Goal: Register for event/course

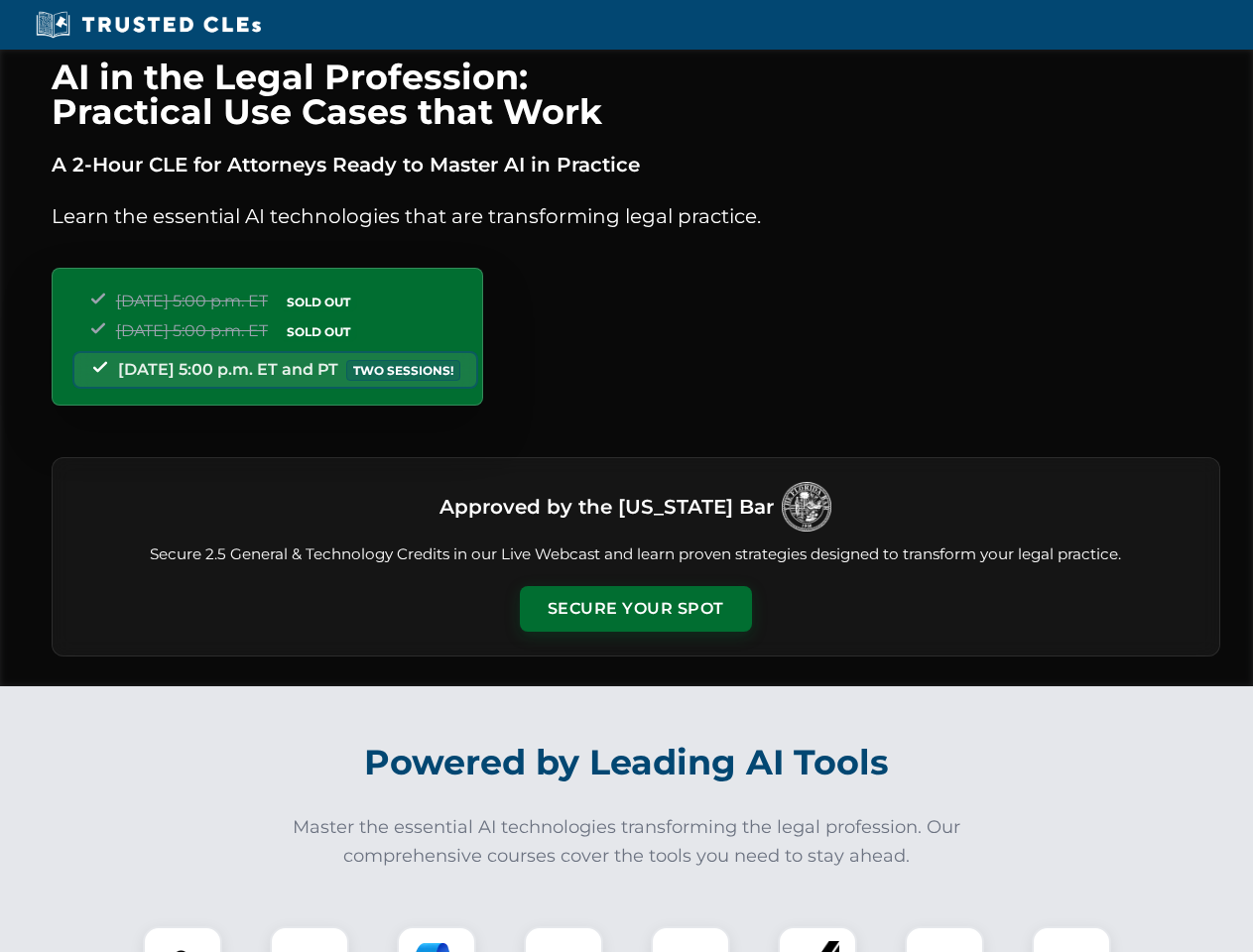
click at [635, 609] on button "Secure Your Spot" at bounding box center [635, 609] width 232 height 46
click at [182, 940] on img at bounding box center [182, 967] width 58 height 58
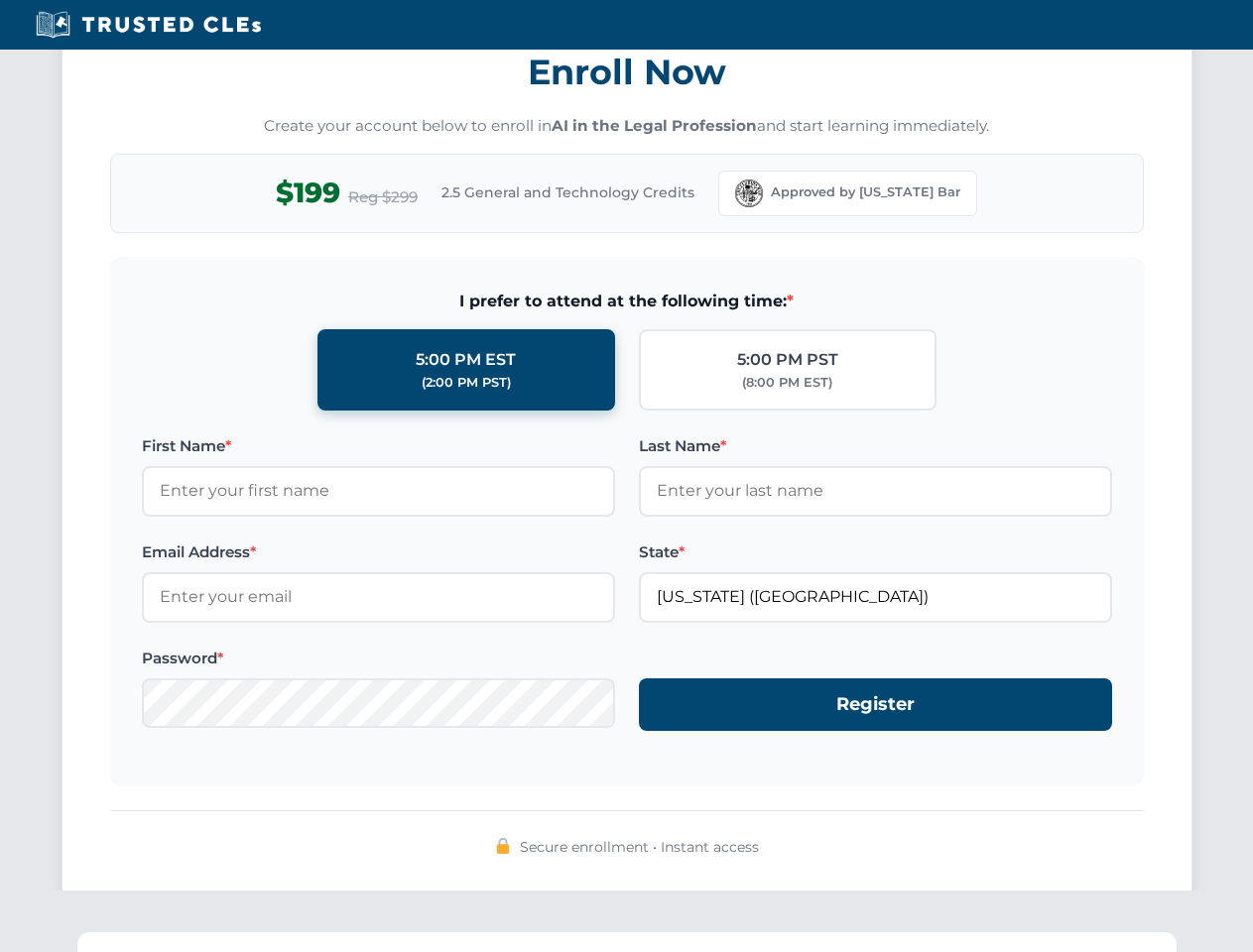
scroll to position [1948, 0]
